Goal: Check status: Check status

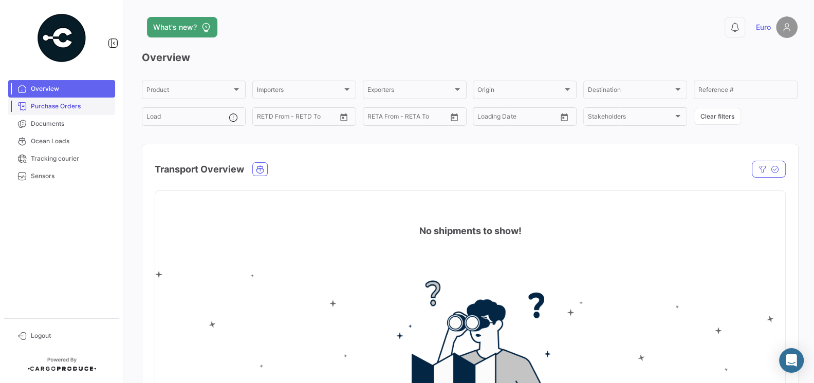
click at [48, 110] on span "Purchase Orders" at bounding box center [71, 106] width 80 height 9
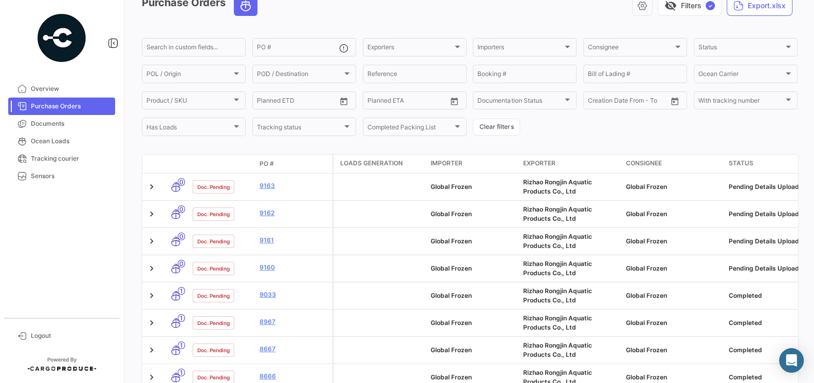
scroll to position [63, 0]
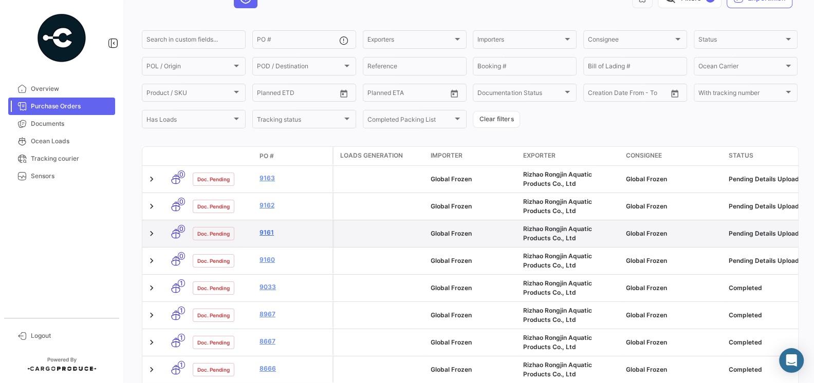
click at [265, 235] on link "9161" at bounding box center [294, 232] width 69 height 9
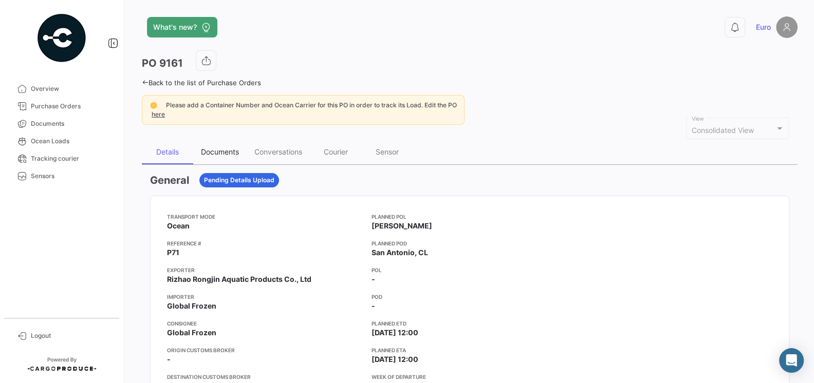
click at [224, 154] on div "Documents" at bounding box center [220, 151] width 38 height 9
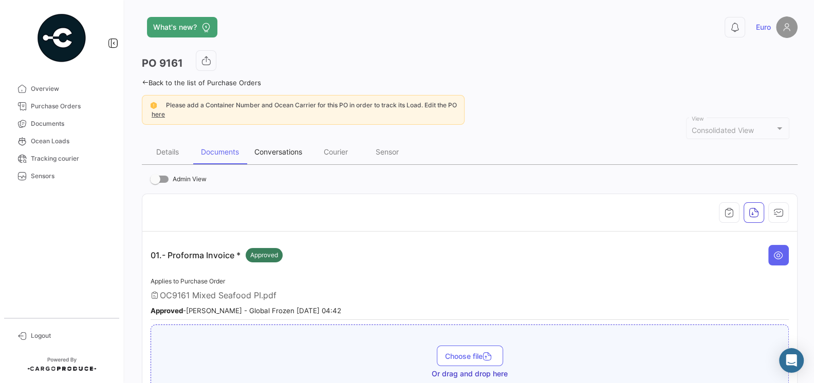
click at [280, 150] on div "Conversations" at bounding box center [278, 151] width 48 height 9
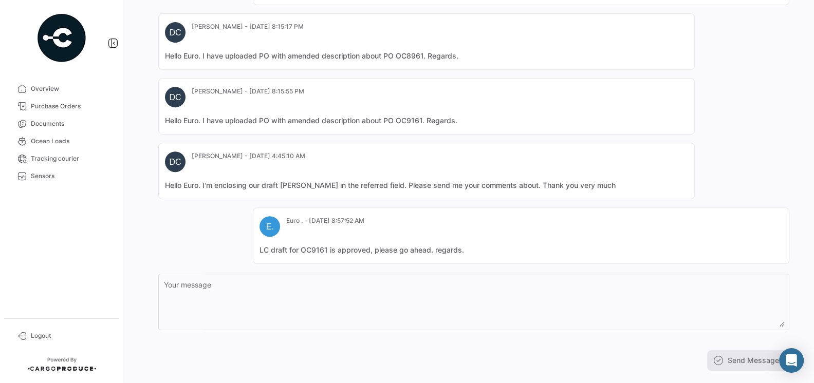
scroll to position [385, 0]
